Goal: Book appointment/travel/reservation

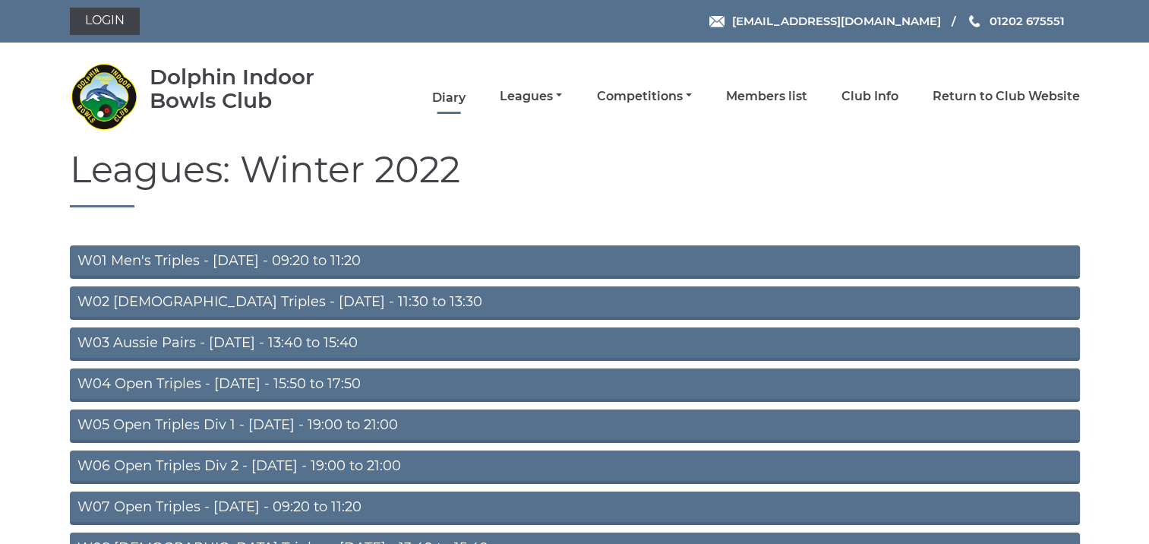
click at [447, 98] on link "Diary" at bounding box center [448, 98] width 33 height 17
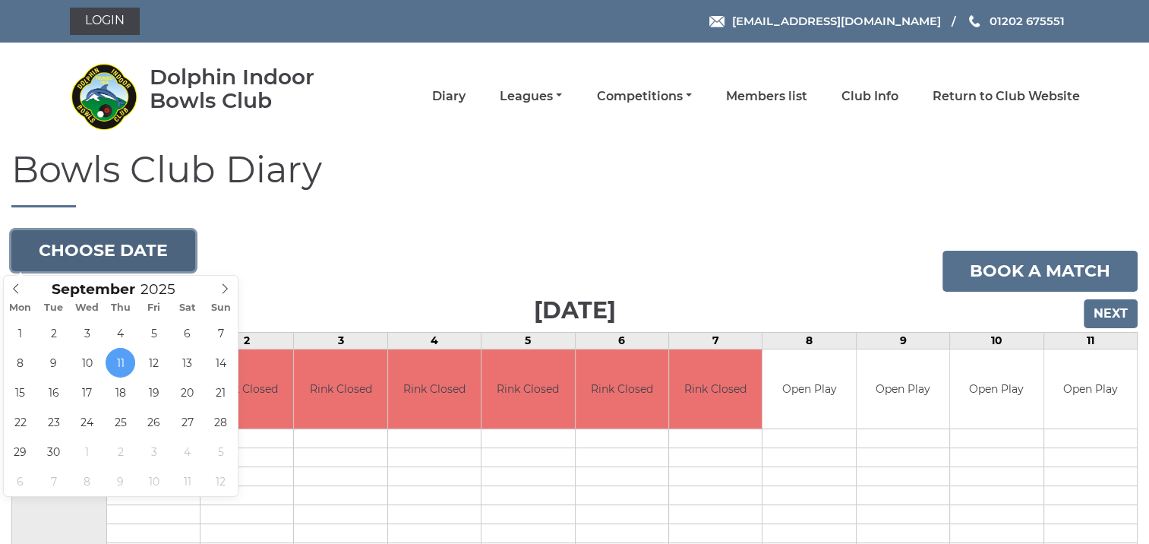
click at [145, 252] on button "Choose date" at bounding box center [103, 250] width 184 height 41
type input "2025-09-19"
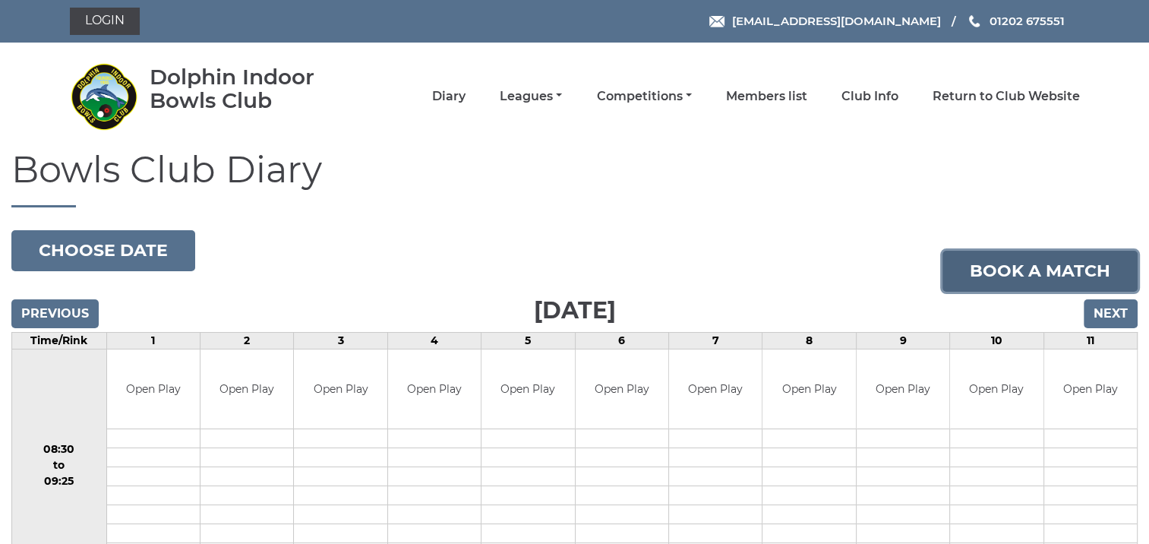
click at [1015, 266] on link "Book a match" at bounding box center [1039, 271] width 195 height 41
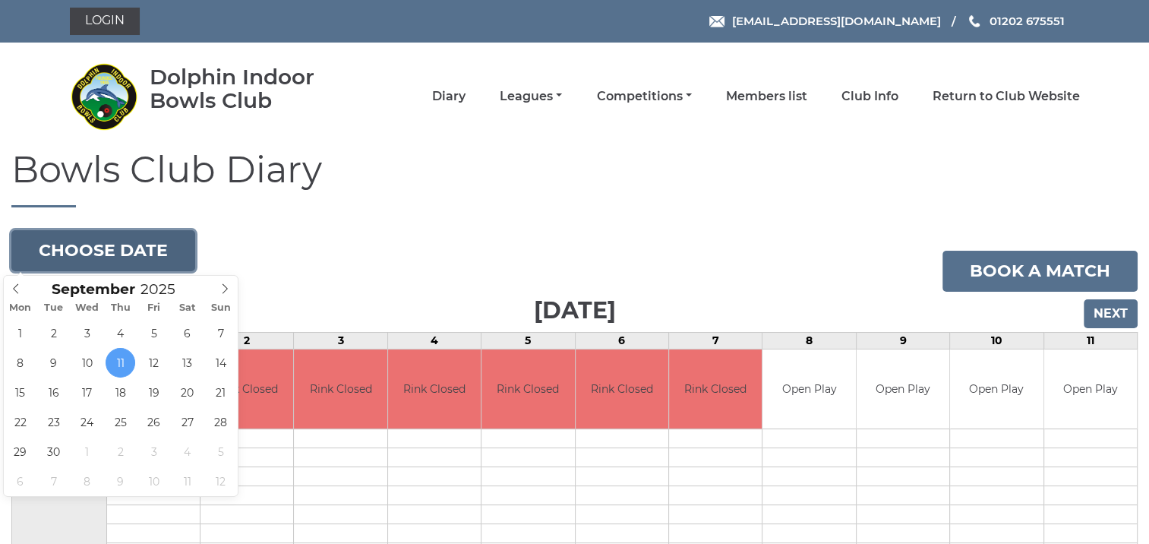
click at [151, 252] on button "Choose date" at bounding box center [103, 250] width 184 height 41
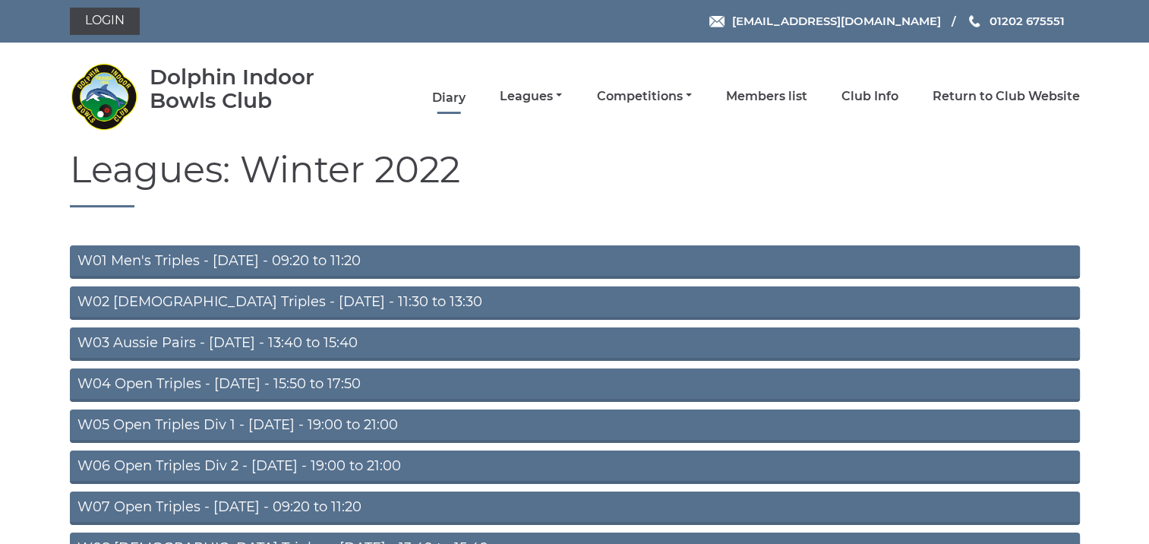
click at [453, 98] on link "Diary" at bounding box center [448, 98] width 33 height 17
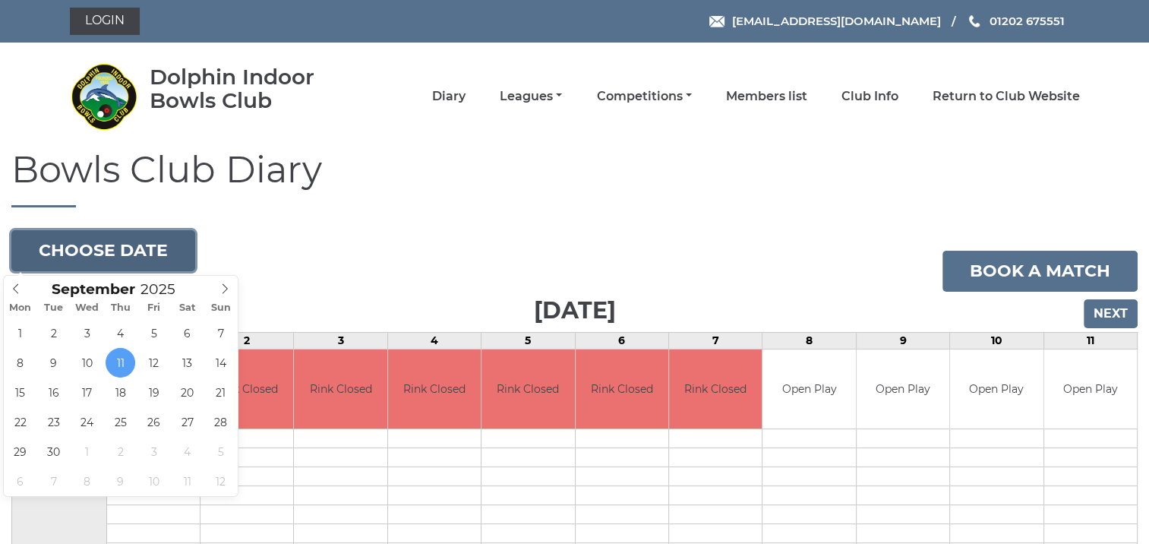
click at [159, 254] on button "Choose date" at bounding box center [103, 250] width 184 height 41
type input "[DATE]"
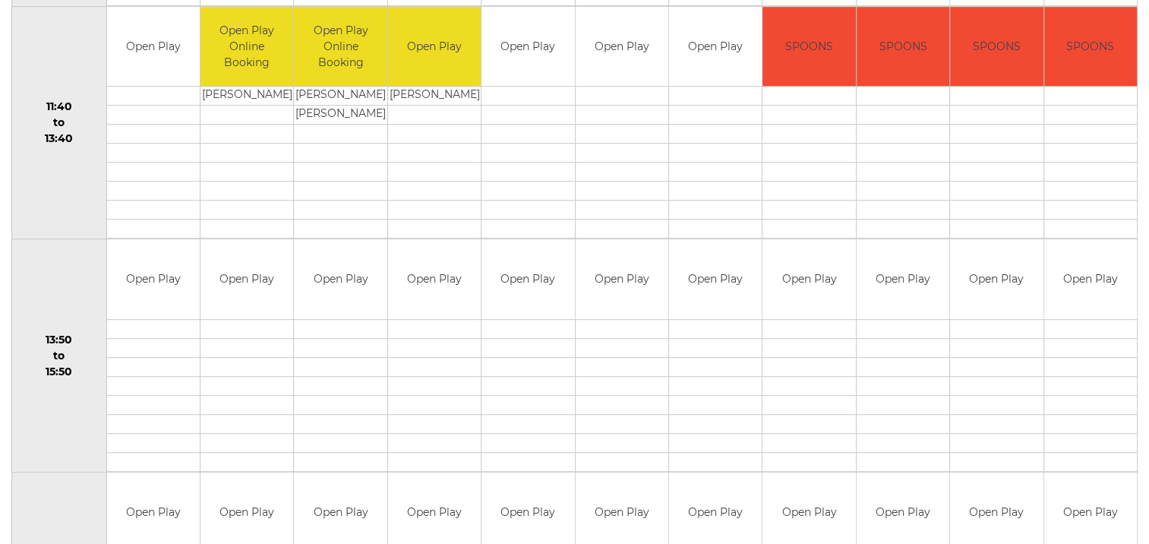
scroll to position [819, 0]
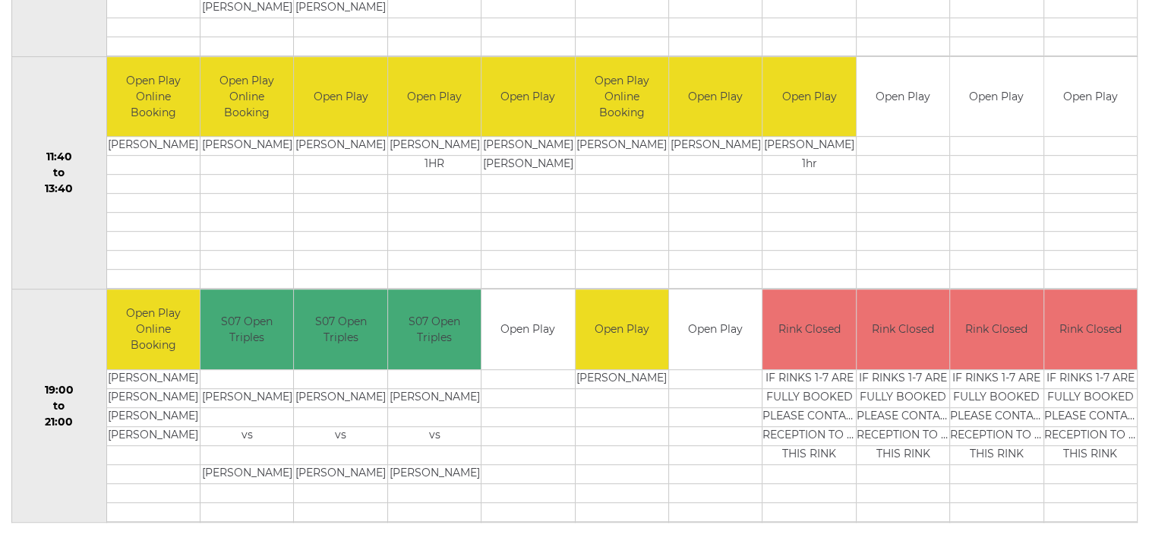
scroll to position [775, 0]
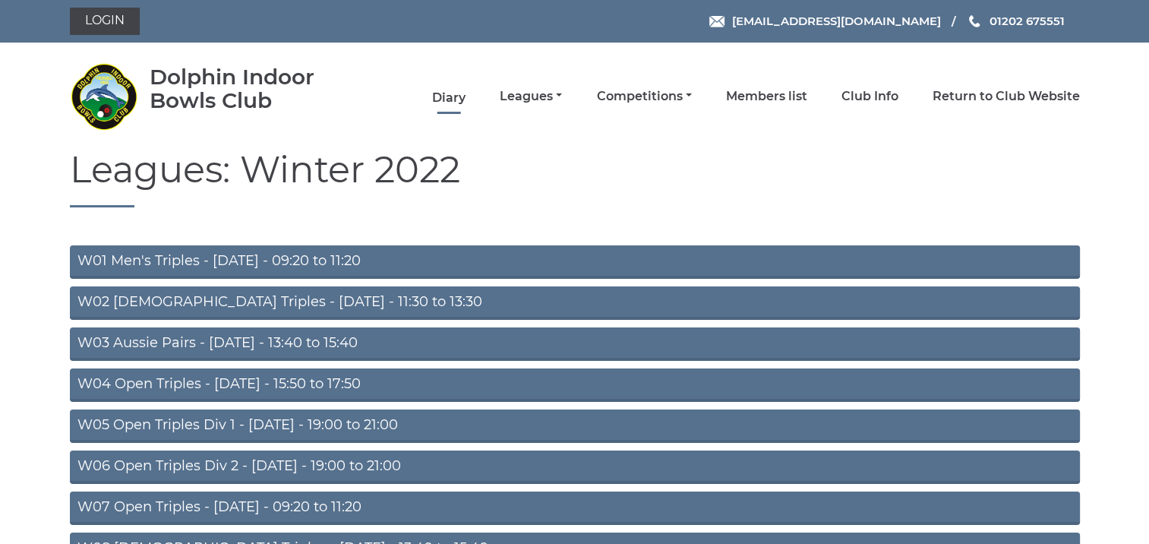
click at [453, 99] on link "Diary" at bounding box center [448, 98] width 33 height 17
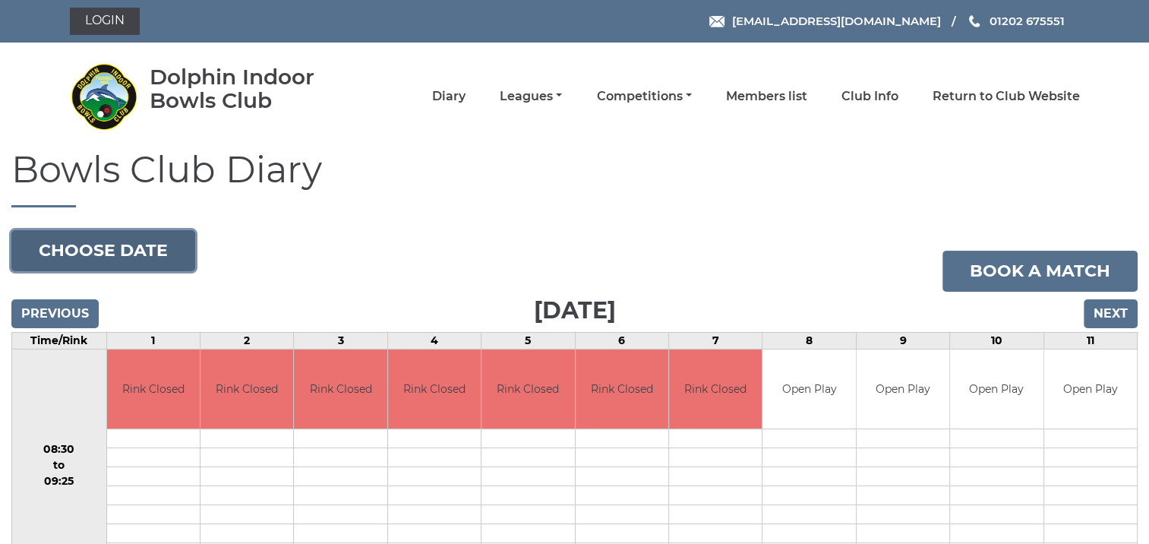
click at [152, 252] on button "Choose date" at bounding box center [103, 250] width 184 height 41
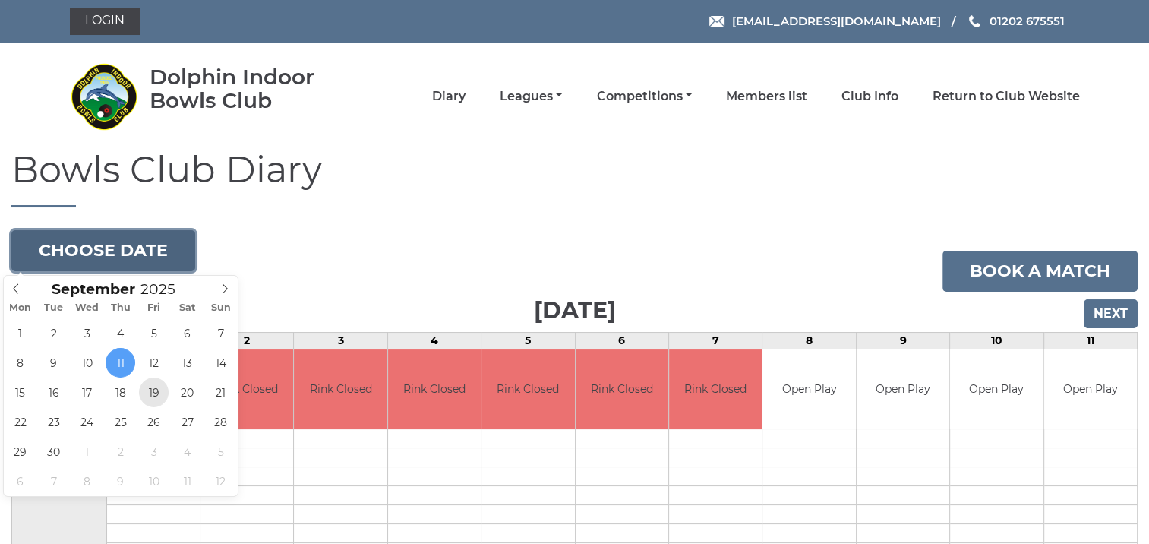
type input "[DATE]"
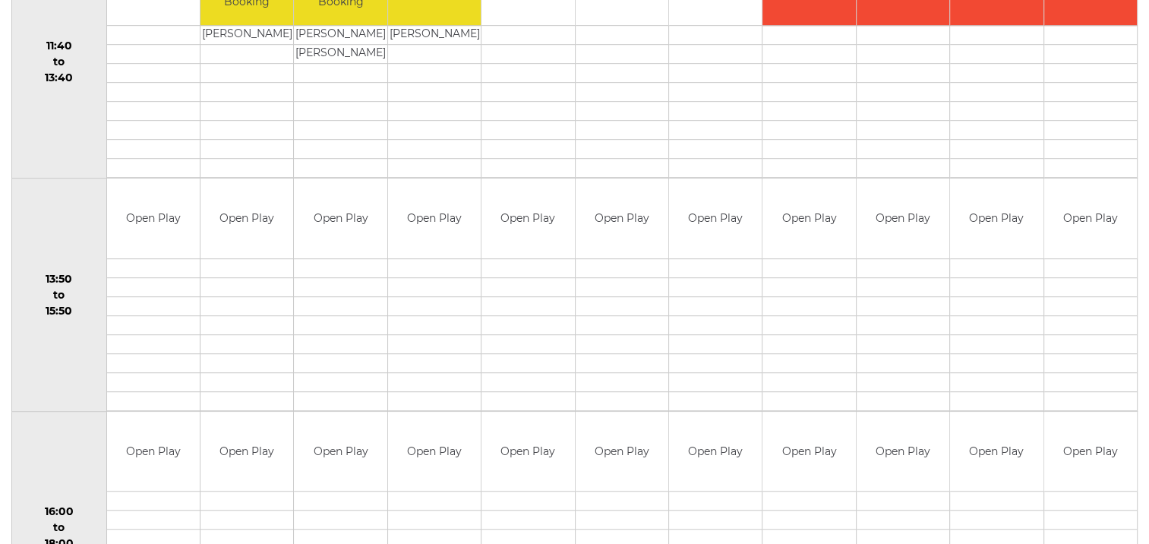
scroll to position [879, 0]
